Goal: Information Seeking & Learning: Learn about a topic

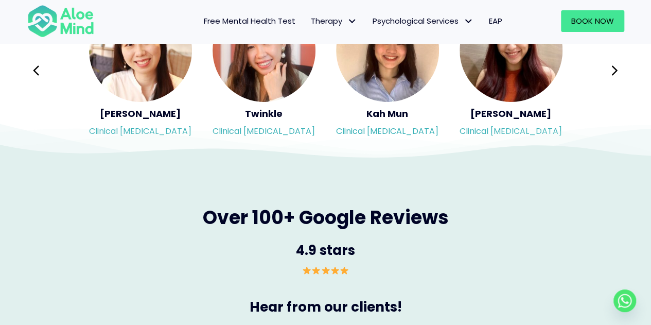
scroll to position [1681, 0]
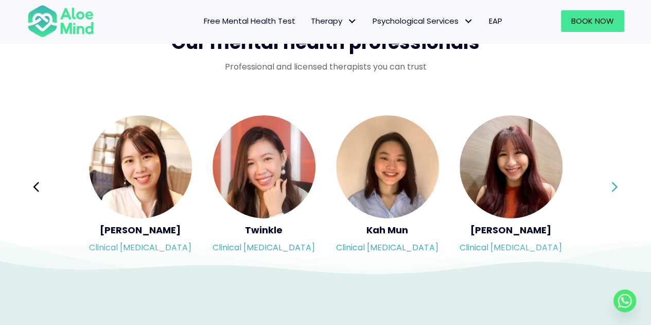
click at [611, 179] on icon at bounding box center [614, 187] width 7 height 20
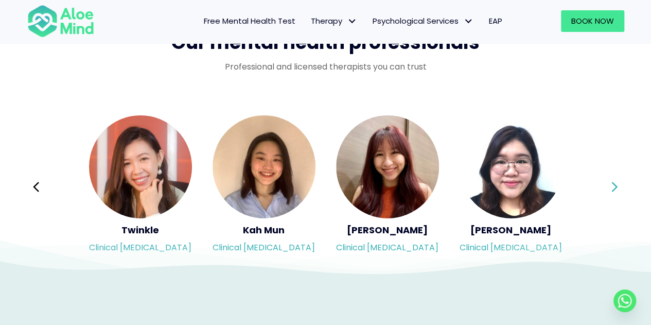
click at [621, 182] on button "Next" at bounding box center [615, 186] width 25 height 25
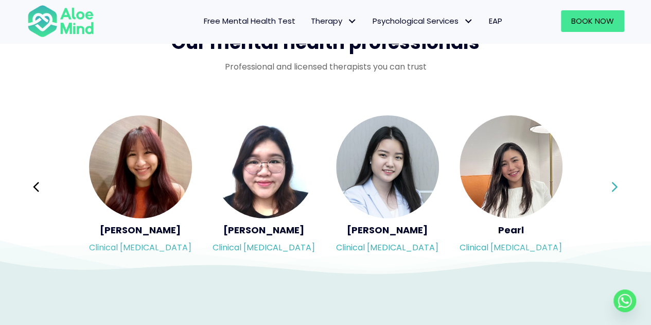
click at [616, 187] on icon at bounding box center [615, 187] width 6 height 10
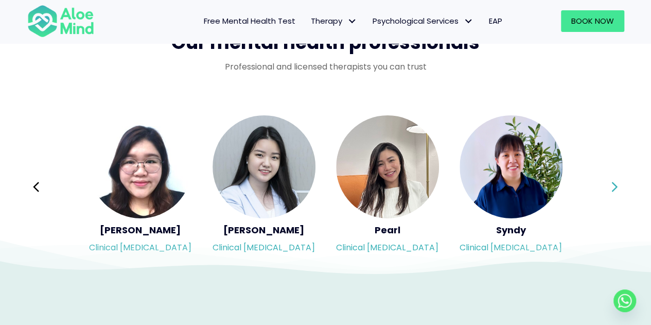
click at [616, 187] on icon at bounding box center [615, 187] width 6 height 10
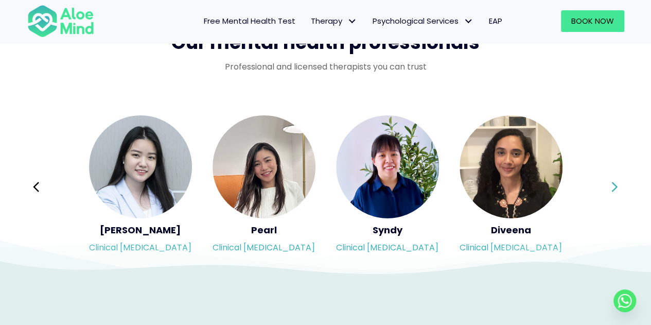
click at [616, 187] on icon at bounding box center [615, 187] width 6 height 10
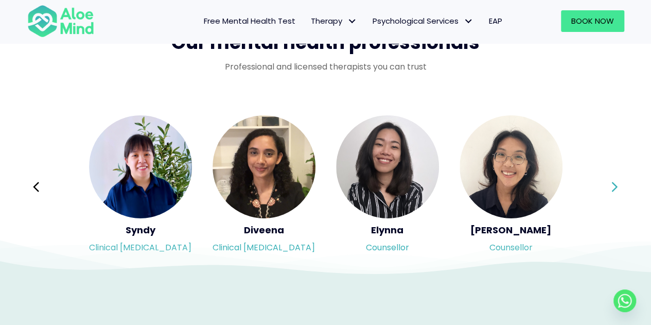
click at [621, 188] on div "Syndy Clinical [MEDICAL_DATA] Diveena Clinical [MEDICAL_DATA] Elynna Counsellor…" at bounding box center [325, 186] width 597 height 145
click at [619, 190] on button "Next" at bounding box center [615, 186] width 25 height 25
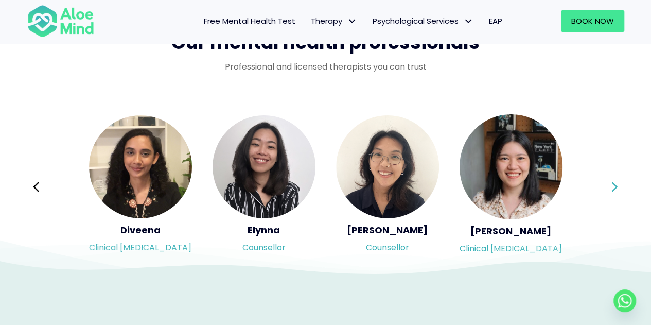
click at [619, 190] on button "Next" at bounding box center [615, 186] width 25 height 25
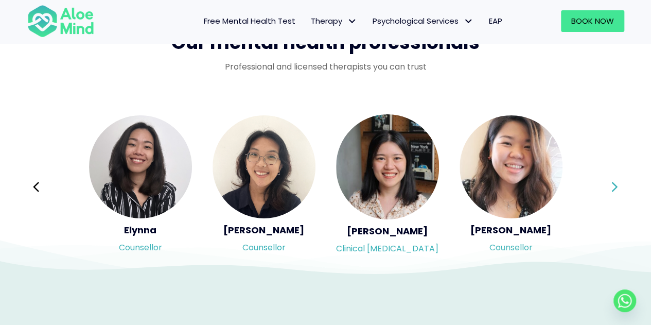
click at [619, 190] on button "Next" at bounding box center [615, 186] width 25 height 25
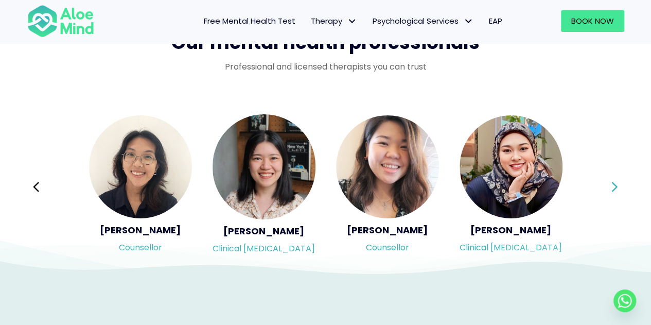
click at [619, 190] on button "Next" at bounding box center [615, 186] width 25 height 25
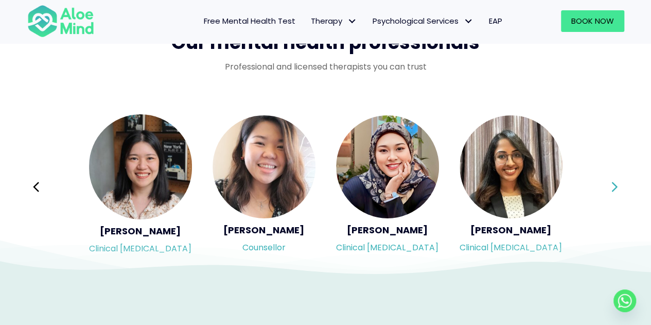
click at [619, 190] on button "Next" at bounding box center [615, 186] width 25 height 25
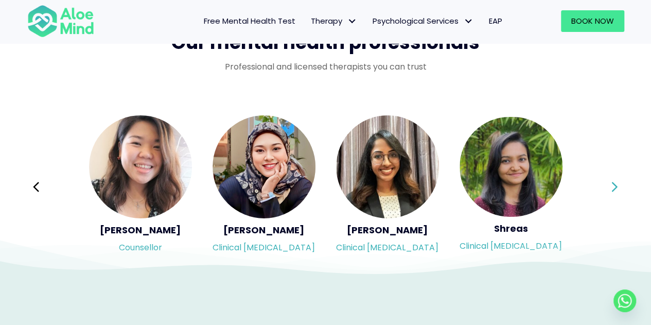
click at [619, 190] on button "Next" at bounding box center [615, 186] width 25 height 25
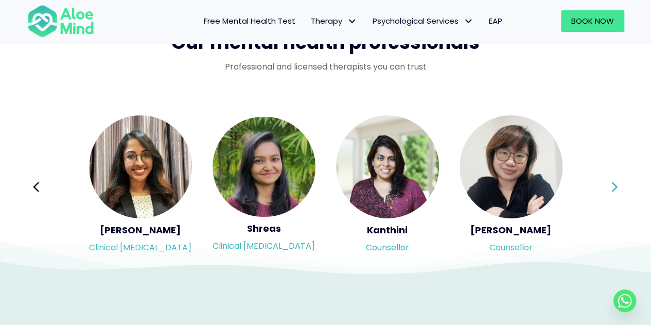
click at [619, 190] on button "Next" at bounding box center [615, 186] width 25 height 25
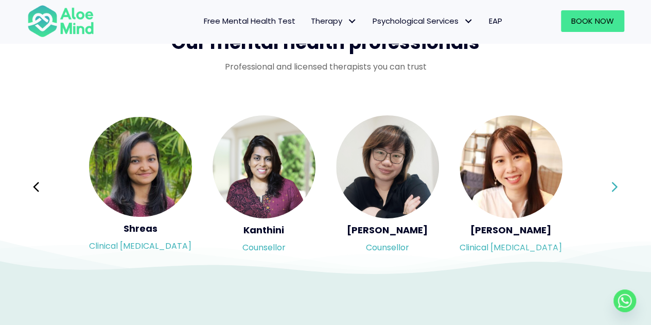
click at [619, 190] on button "Next" at bounding box center [615, 186] width 25 height 25
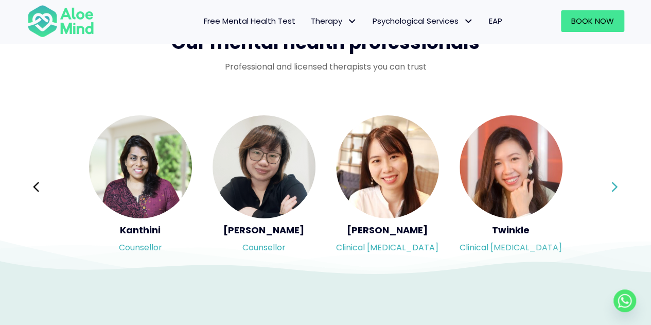
click at [619, 190] on button "Next" at bounding box center [615, 186] width 25 height 25
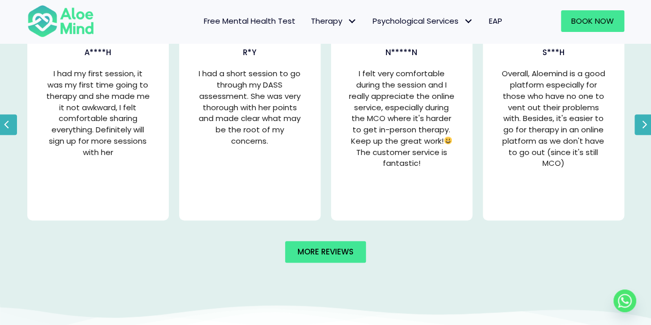
scroll to position [2092, 0]
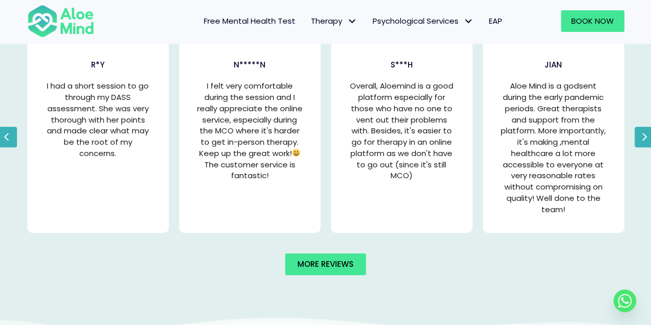
click at [8, 137] on icon "button" at bounding box center [7, 136] width 6 height 15
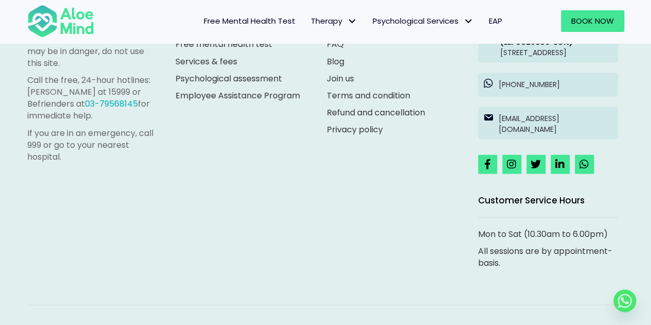
scroll to position [2916, 0]
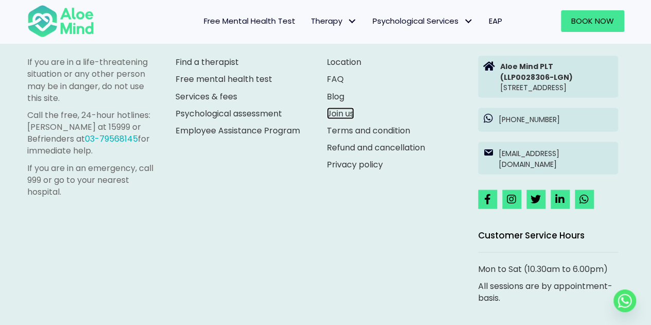
click at [346, 108] on link "Join us" at bounding box center [340, 113] width 27 height 12
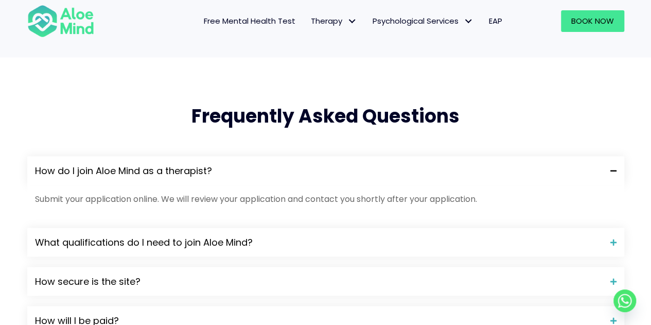
scroll to position [926, 0]
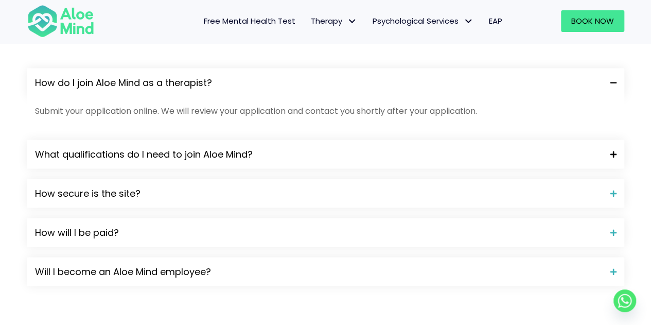
click at [149, 147] on span "What qualifications do I need to join Aloe Mind?" at bounding box center [319, 153] width 568 height 13
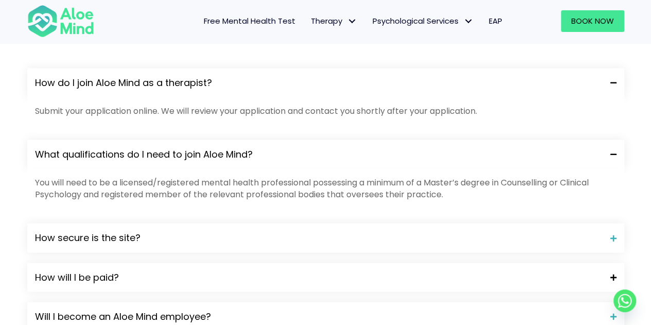
click at [66, 276] on span "How will I be paid?" at bounding box center [319, 276] width 568 height 13
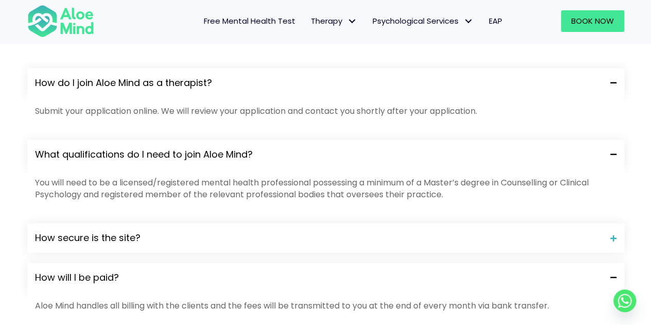
scroll to position [1029, 0]
